Goal: Task Accomplishment & Management: Manage account settings

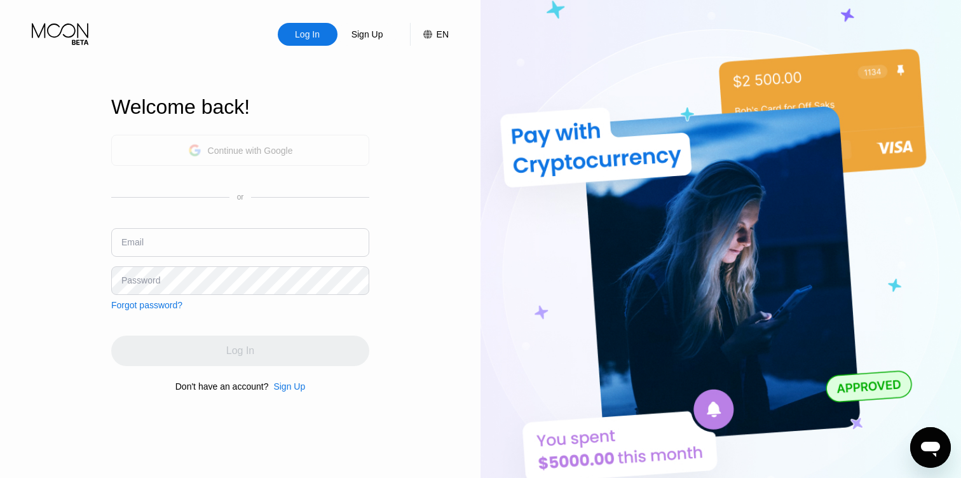
click at [175, 154] on div "Continue with Google" at bounding box center [240, 150] width 258 height 31
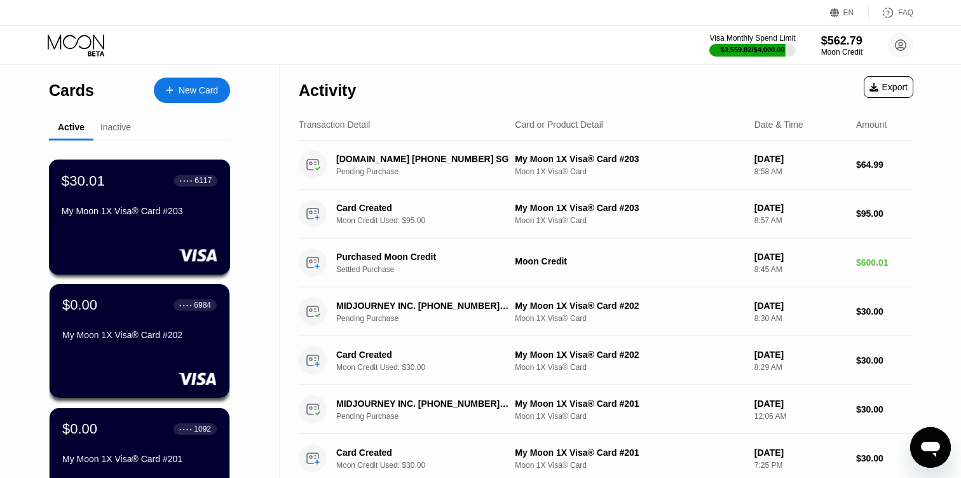
click at [136, 207] on div "My Moon 1X Visa® Card #203" at bounding box center [140, 211] width 156 height 10
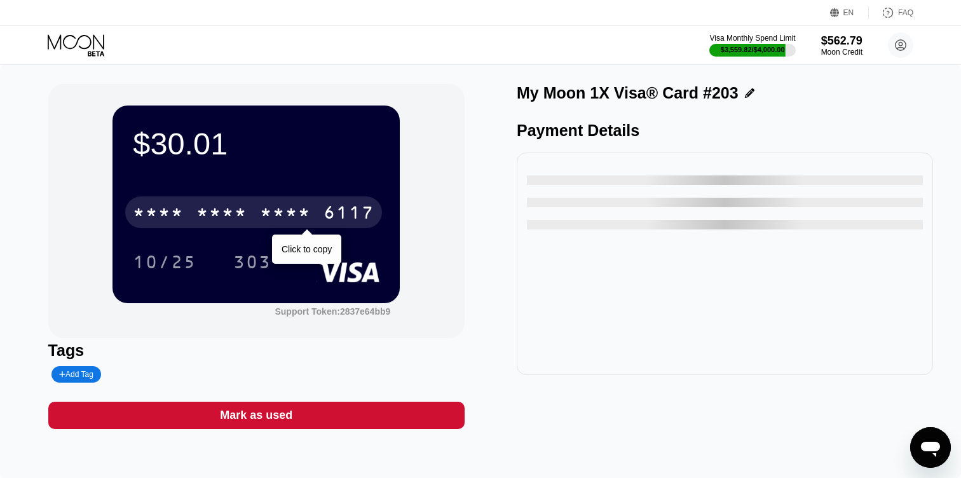
click at [345, 209] on div "6117" at bounding box center [349, 214] width 51 height 20
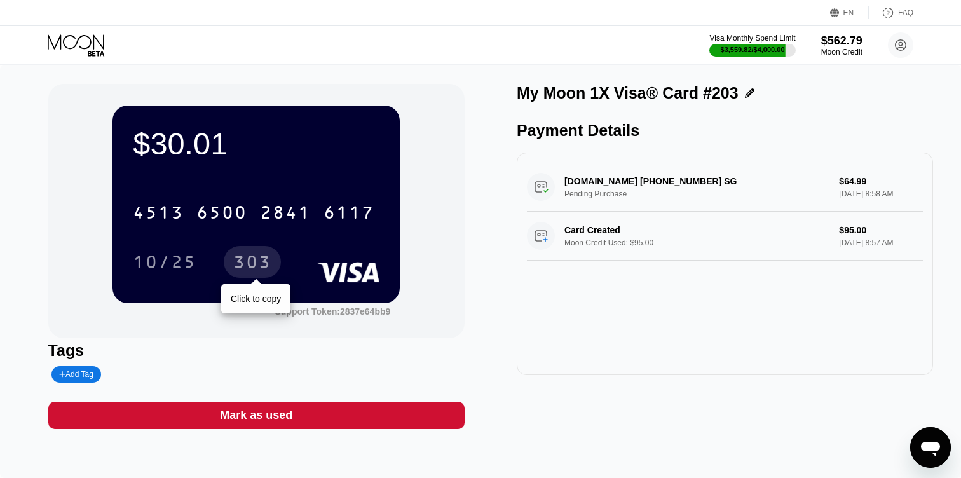
click at [249, 258] on div "303" at bounding box center [252, 264] width 38 height 20
